Goal: Task Accomplishment & Management: Complete application form

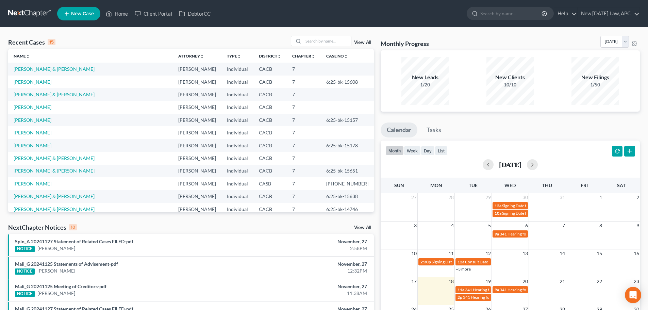
click at [359, 42] on link "View All" at bounding box center [362, 42] width 17 height 5
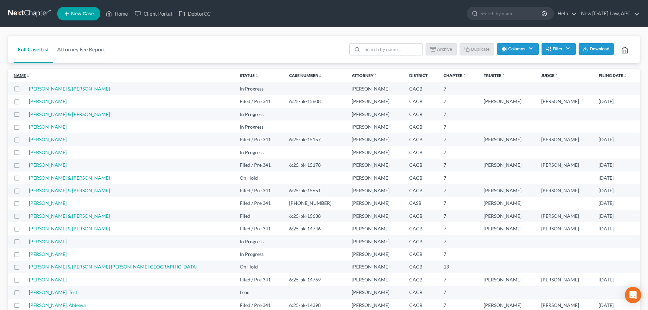
click at [20, 77] on link "Name unfold_more expand_more expand_less" at bounding box center [22, 75] width 16 height 5
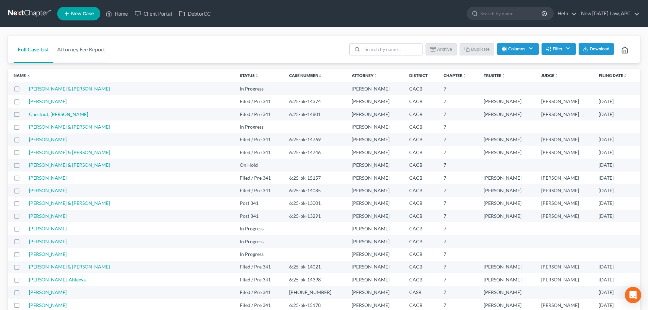
click at [602, 48] on span "Download" at bounding box center [600, 48] width 20 height 5
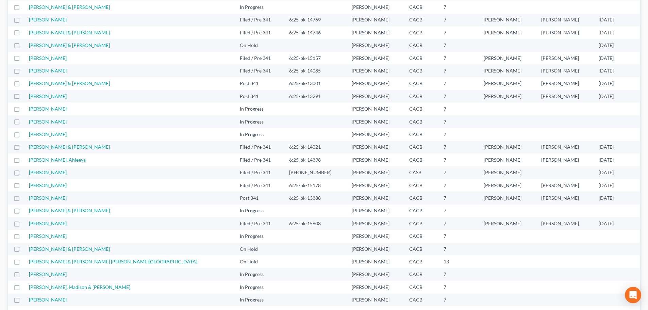
scroll to position [136, 0]
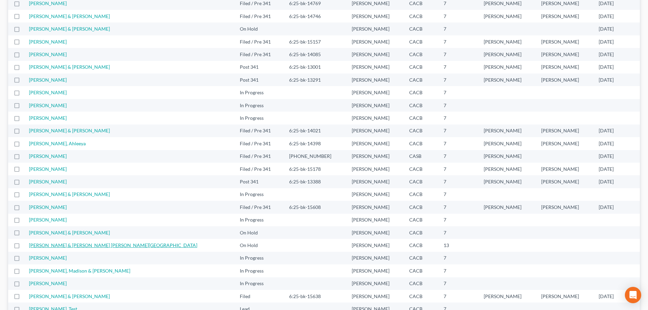
click at [88, 246] on link "[PERSON_NAME] & [PERSON_NAME] [PERSON_NAME][GEOGRAPHIC_DATA]" at bounding box center [113, 245] width 168 height 6
select select "6"
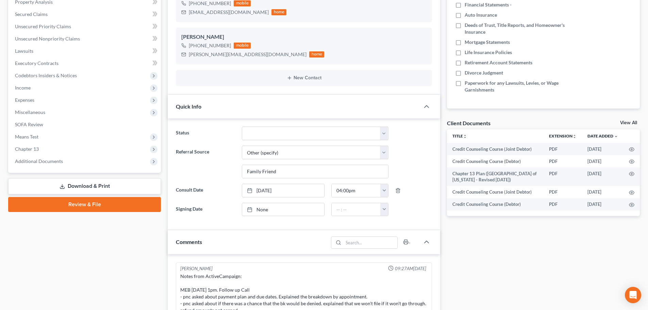
scroll to position [3719, 0]
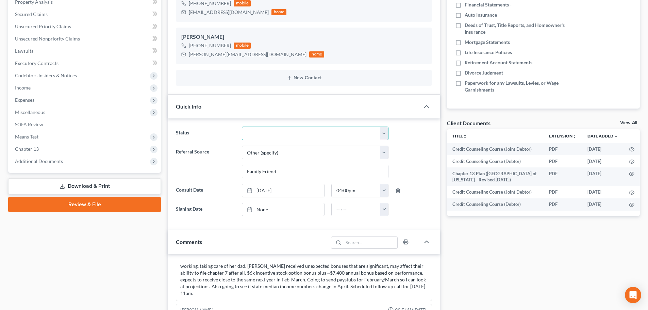
click at [299, 130] on select "Discharged Dismissed Filed / Pre 341 HOLD - Payment Plan Inactive In Progress O…" at bounding box center [315, 134] width 147 height 14
select select "5"
click at [242, 127] on select "Discharged Dismissed Filed / Pre 341 HOLD - Payment Plan Inactive In Progress O…" at bounding box center [315, 134] width 147 height 14
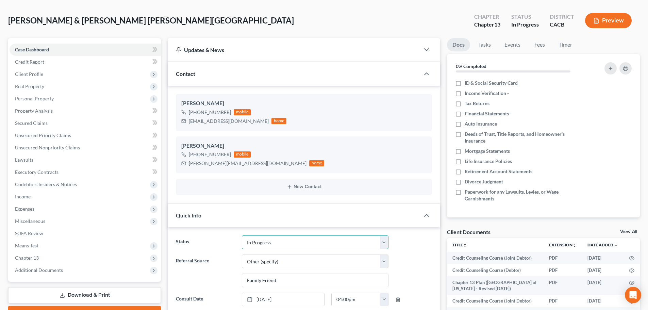
scroll to position [0, 0]
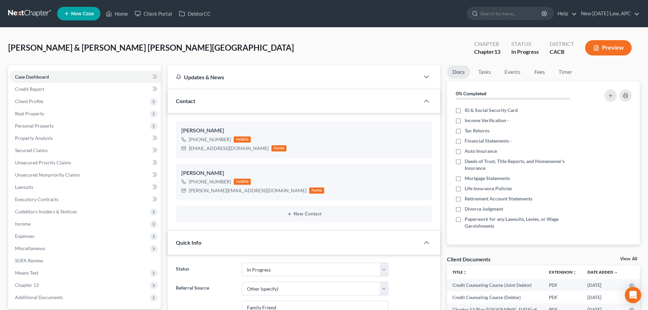
click at [35, 12] on link at bounding box center [30, 13] width 44 height 12
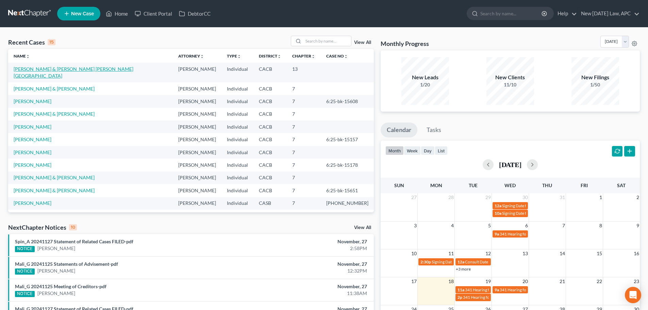
click at [41, 68] on link "[PERSON_NAME] & [PERSON_NAME] [PERSON_NAME][GEOGRAPHIC_DATA]" at bounding box center [74, 72] width 120 height 13
select select "6"
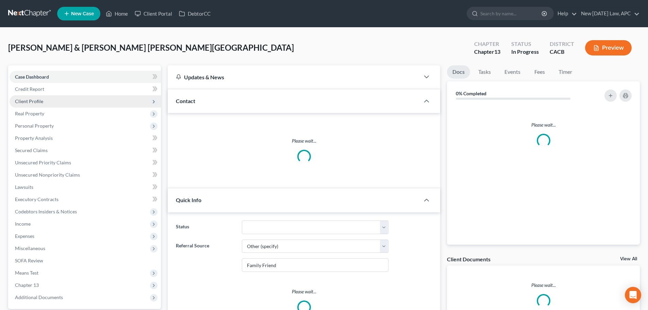
click at [50, 99] on span "Client Profile" at bounding box center [85, 101] width 151 height 12
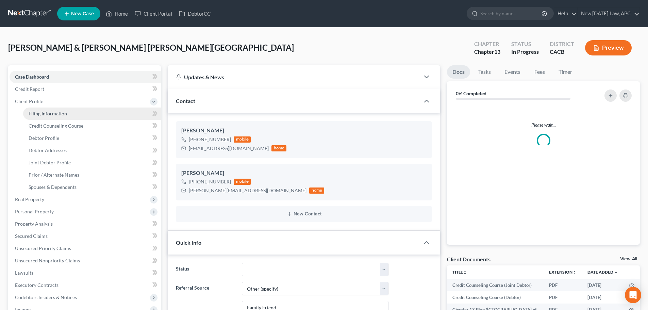
scroll to position [3719, 0]
click at [65, 109] on link "Filing Information" at bounding box center [92, 114] width 138 height 12
select select "1"
select select "3"
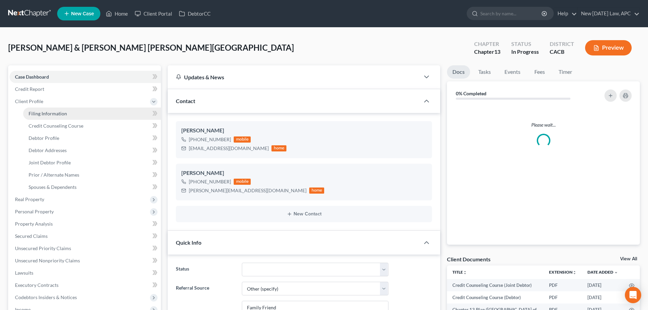
select select "4"
select select "0"
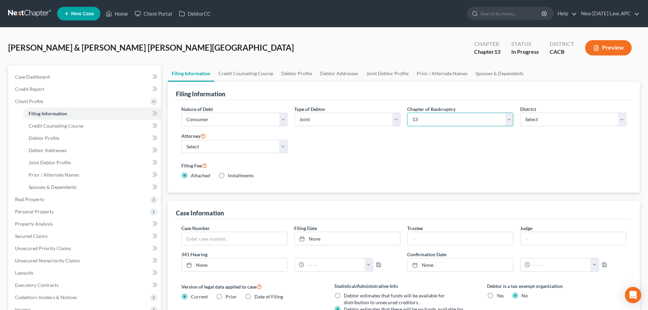
click at [462, 121] on select "Select 7 11 12 13" at bounding box center [460, 120] width 106 height 14
select select "0"
click at [407, 113] on select "Select 7 11 12 13" at bounding box center [460, 120] width 106 height 14
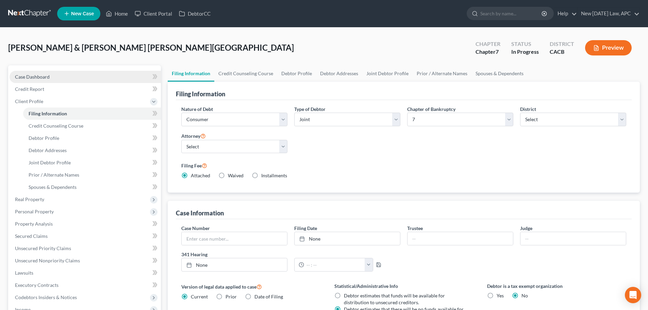
click at [36, 77] on span "Case Dashboard" at bounding box center [32, 77] width 35 height 6
select select "6"
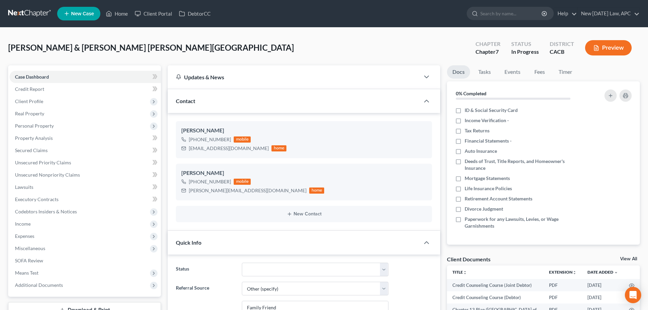
click at [8, 12] on link at bounding box center [30, 13] width 44 height 12
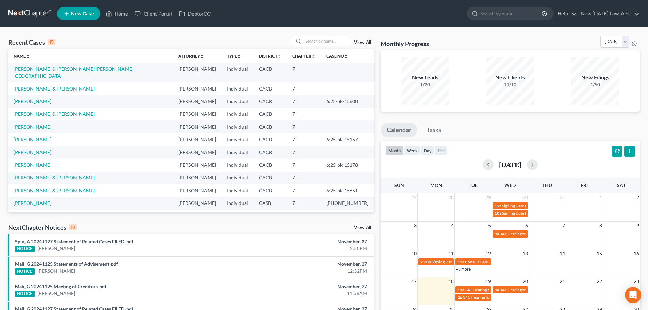
drag, startPoint x: 49, startPoint y: 65, endPoint x: 50, endPoint y: 68, distance: 3.5
click at [49, 65] on td "[PERSON_NAME] & [PERSON_NAME] [PERSON_NAME][GEOGRAPHIC_DATA]" at bounding box center [90, 72] width 165 height 19
click at [50, 68] on link "[PERSON_NAME] & [PERSON_NAME] [PERSON_NAME][GEOGRAPHIC_DATA]" at bounding box center [74, 72] width 120 height 13
select select "6"
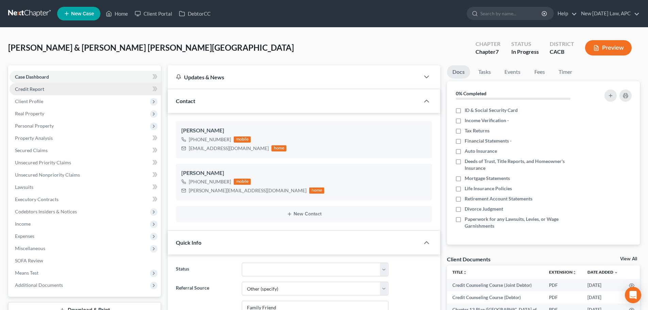
scroll to position [3719, 0]
click at [50, 89] on link "Credit Report" at bounding box center [85, 89] width 151 height 12
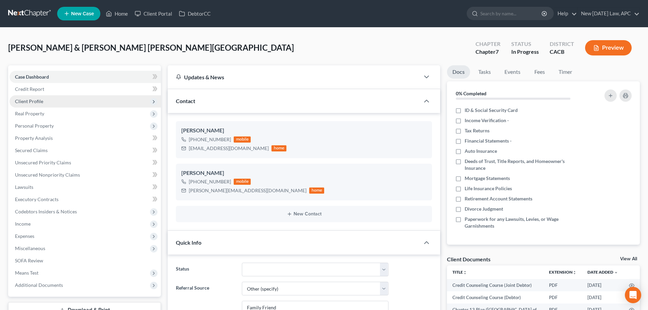
click at [48, 100] on span "Client Profile" at bounding box center [85, 101] width 151 height 12
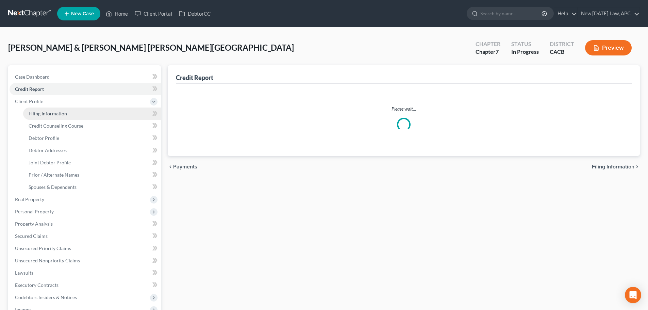
click at [58, 112] on span "Filing Information" at bounding box center [48, 114] width 38 height 6
select select "1"
select select "0"
select select "4"
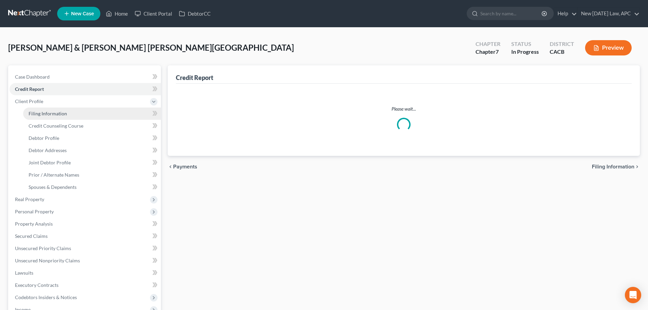
select select "0"
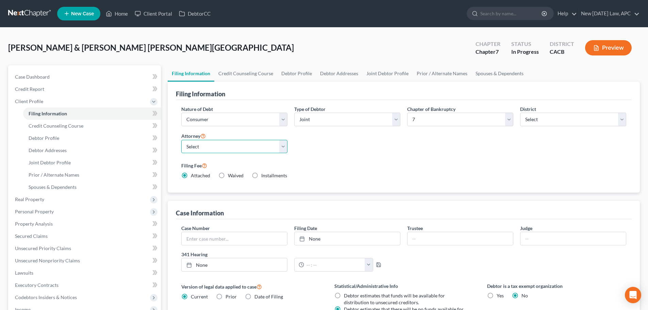
click at [245, 149] on select "Select Allison Tilton - CACB Shalah Fisher - CACB Shalah Fisher - CASB" at bounding box center [234, 147] width 106 height 14
select select "1"
click at [181, 140] on select "Select Allison Tilton - CACB Shalah Fisher - CACB Shalah Fisher - CASB" at bounding box center [234, 147] width 106 height 14
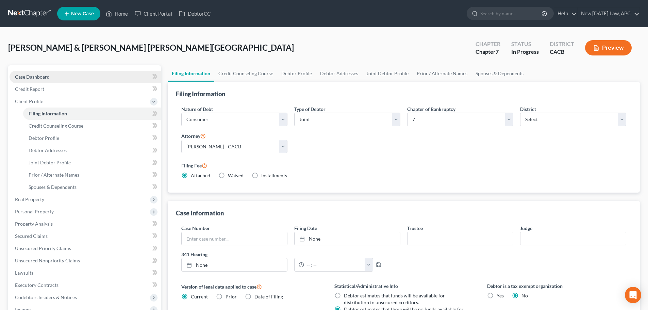
click at [41, 76] on span "Case Dashboard" at bounding box center [32, 77] width 35 height 6
select select "6"
